Goal: Connect with others: Connect with others

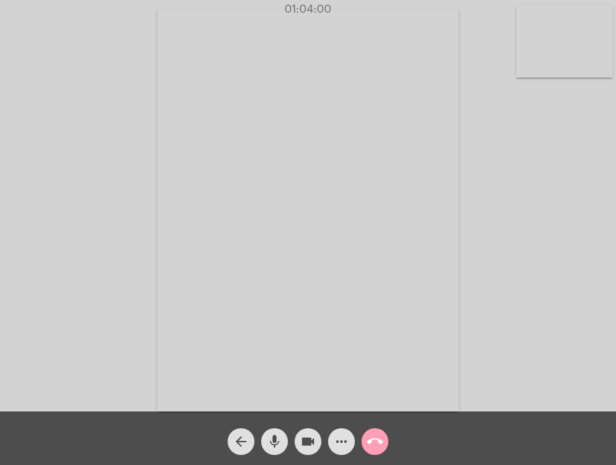
click at [373, 442] on mat-icon "call_end" at bounding box center [375, 442] width 16 height 16
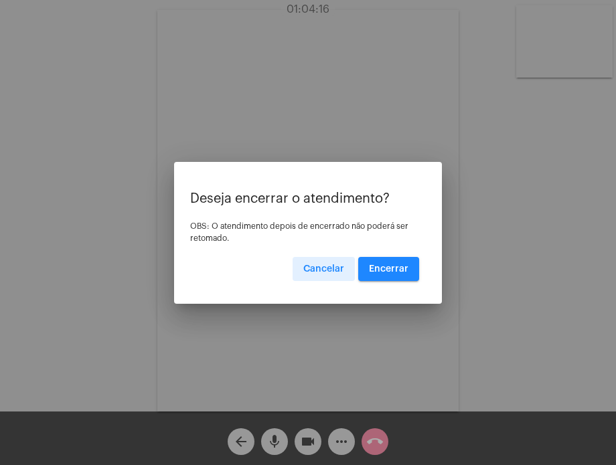
click at [402, 273] on button "Encerrar" at bounding box center [388, 269] width 61 height 24
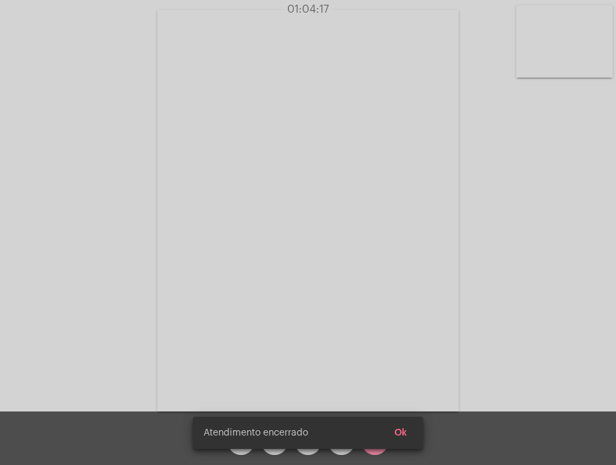
click at [402, 273] on video at bounding box center [307, 211] width 301 height 402
click at [402, 273] on div "Acessando Câmera e Microfone..." at bounding box center [307, 208] width 613 height 412
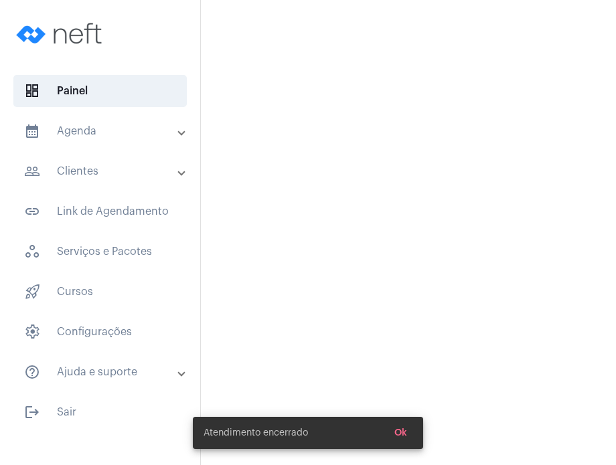
click at [402, 273] on mat-sidenav-content at bounding box center [408, 232] width 415 height 465
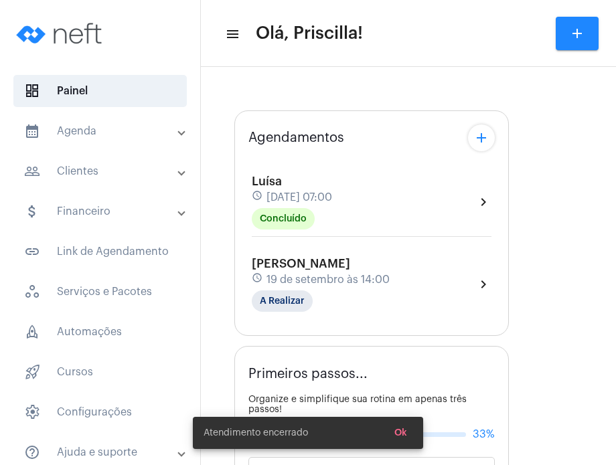
type input "[URL][DOMAIN_NAME]"
